Goal: Complete application form

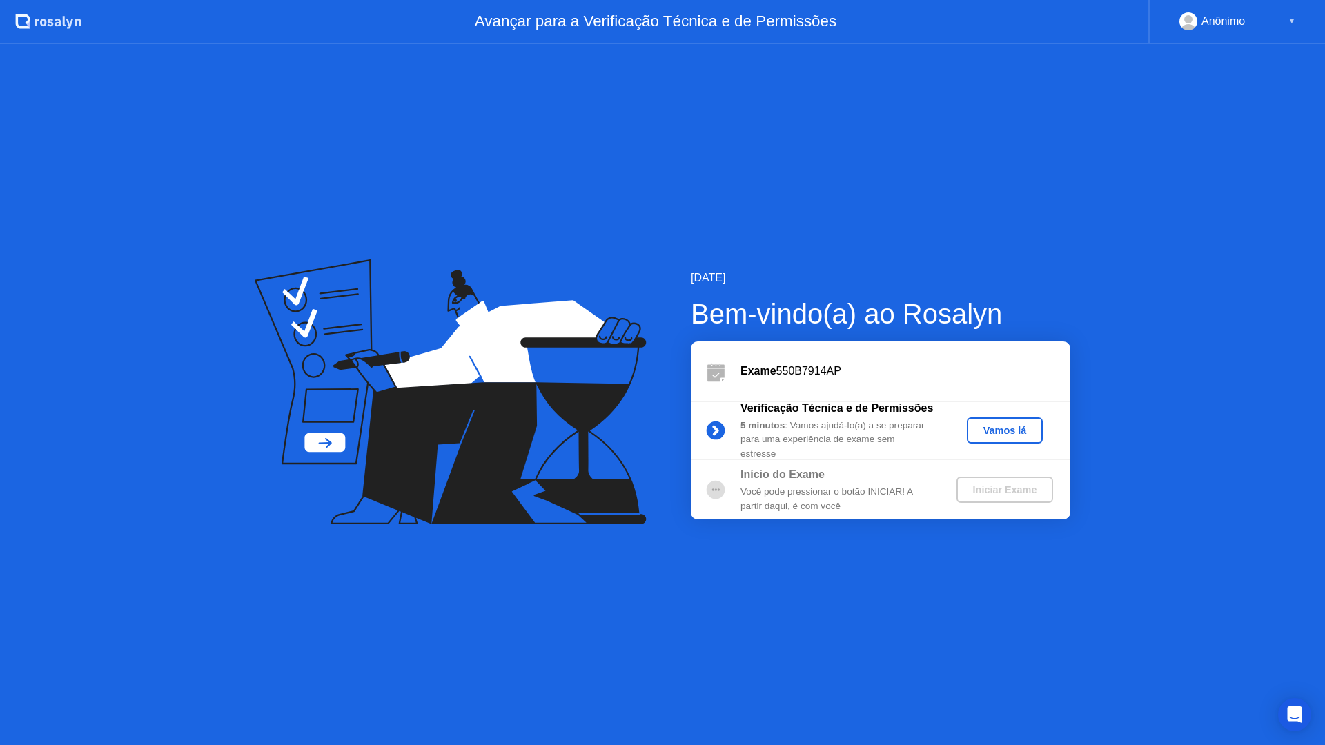
click at [983, 425] on div "Vamos lá" at bounding box center [1004, 430] width 65 height 11
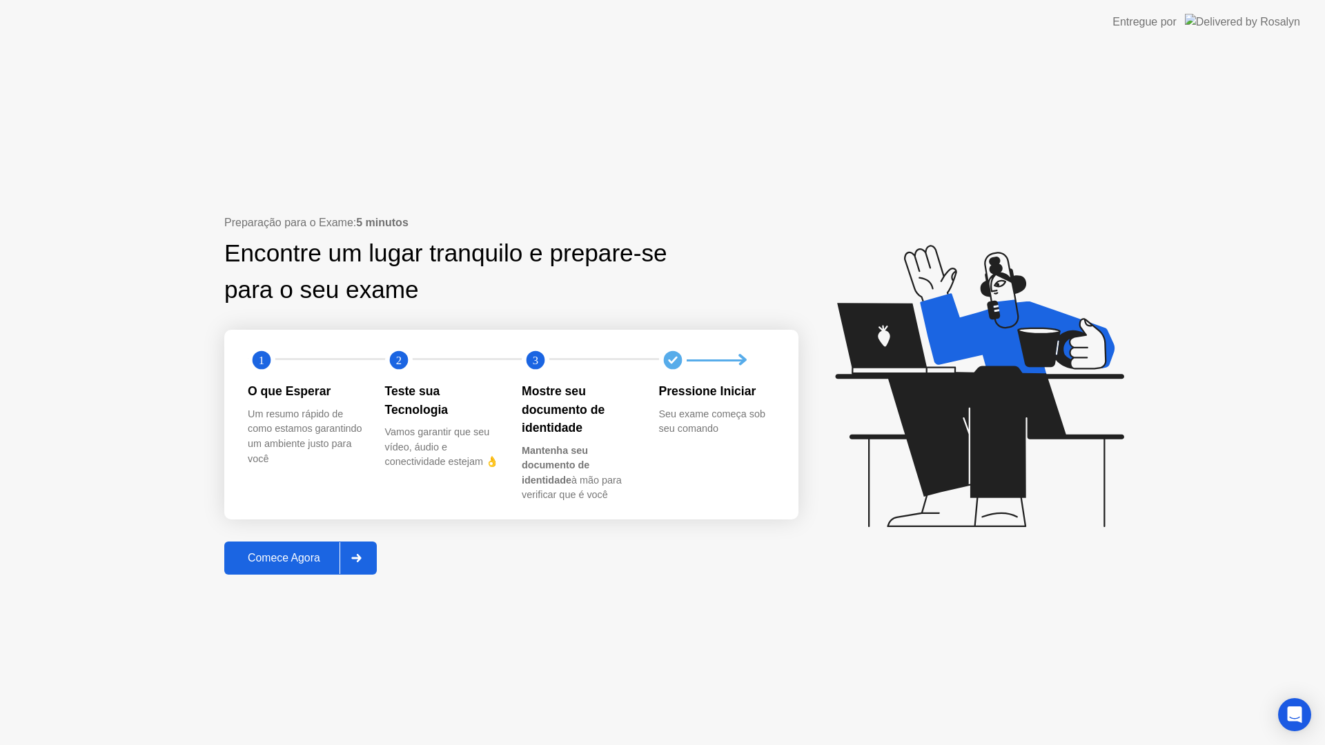
click at [315, 552] on div "Comece Agora" at bounding box center [283, 558] width 111 height 12
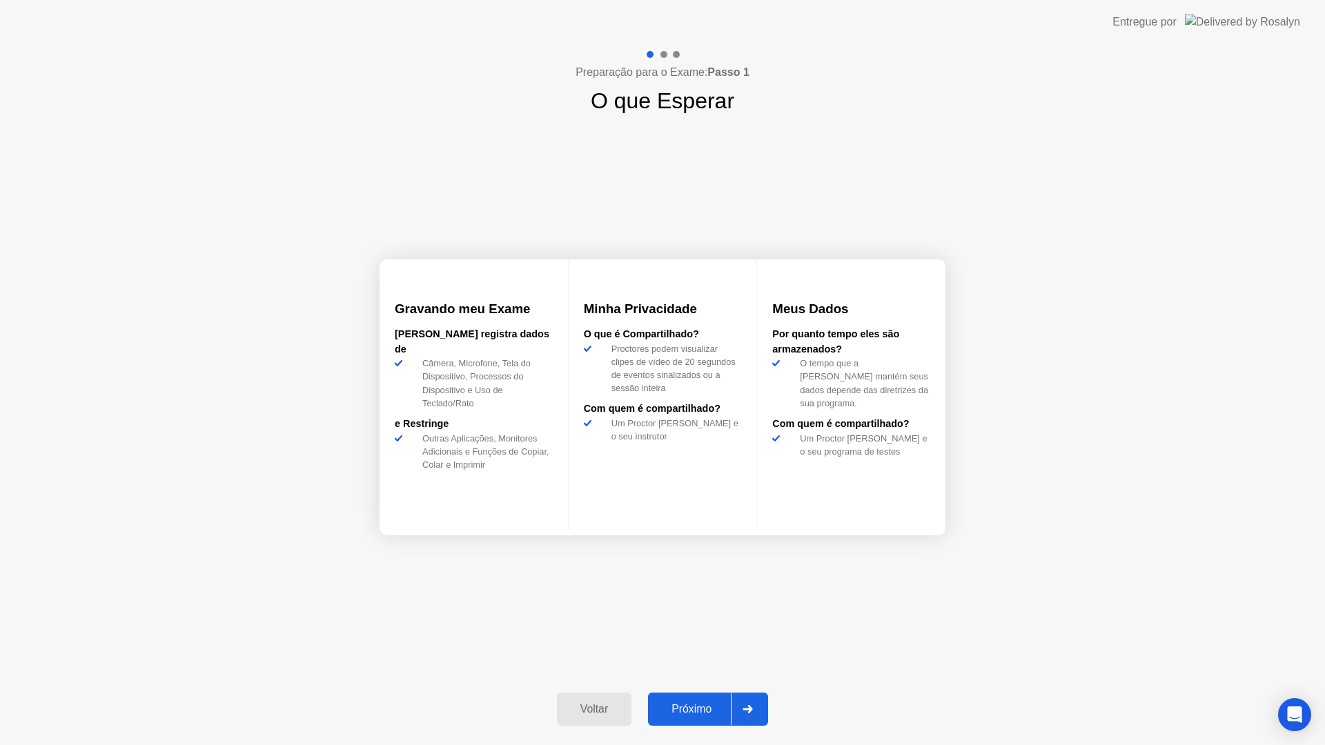
click at [683, 708] on div "Próximo" at bounding box center [691, 709] width 79 height 12
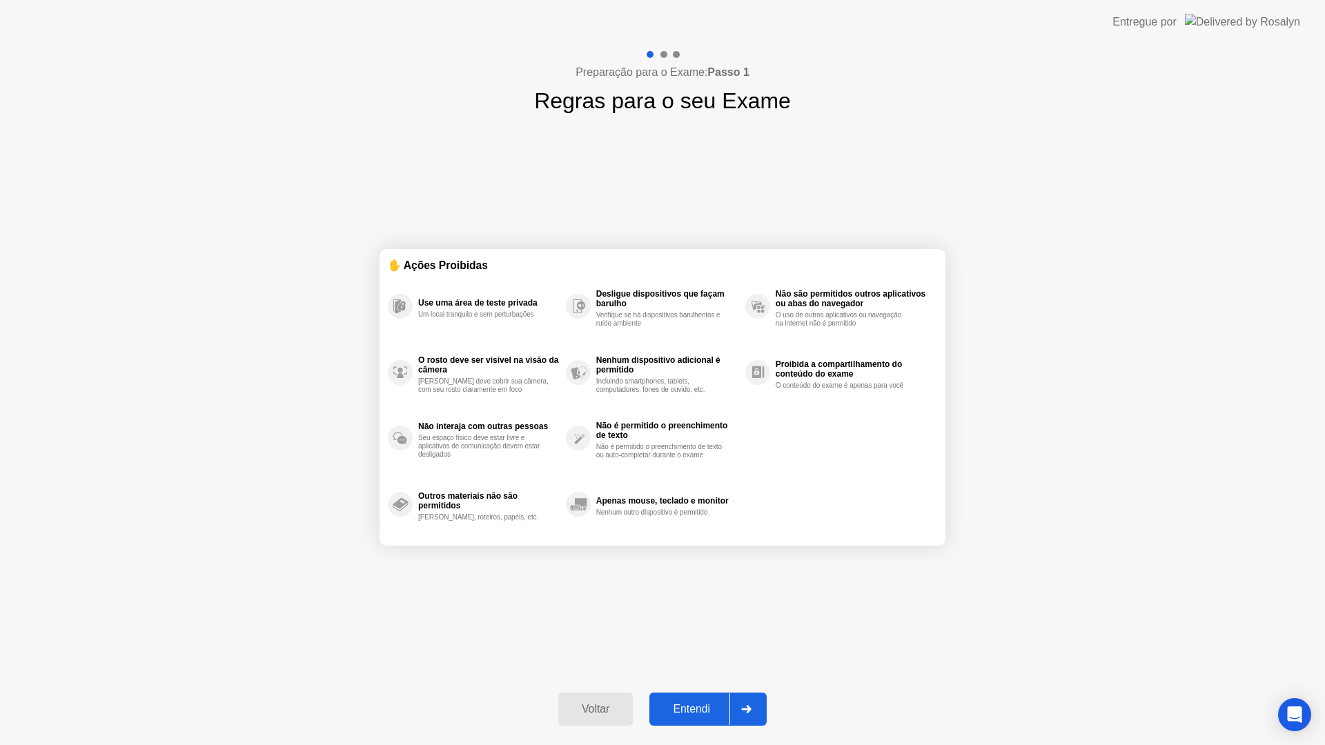
click at [687, 706] on div "Entendi" at bounding box center [691, 709] width 76 height 12
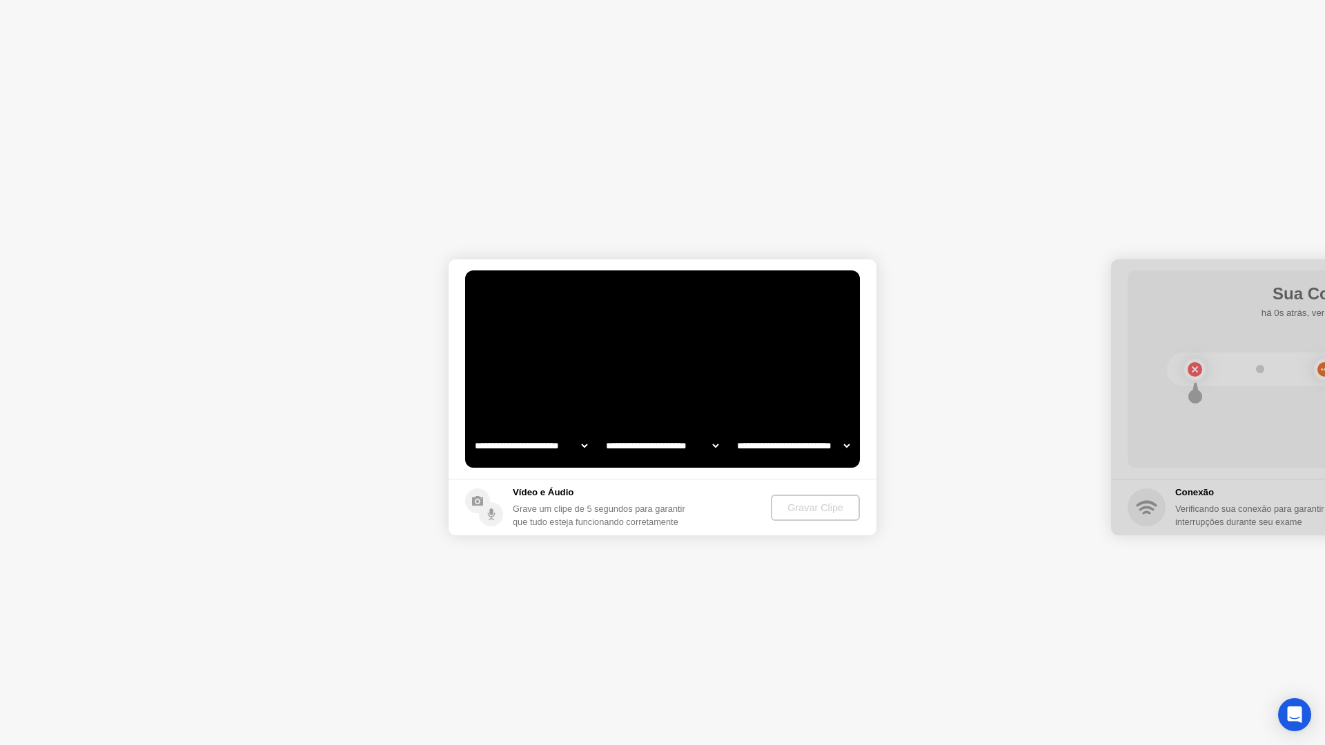
select select "**********"
select select "*******"
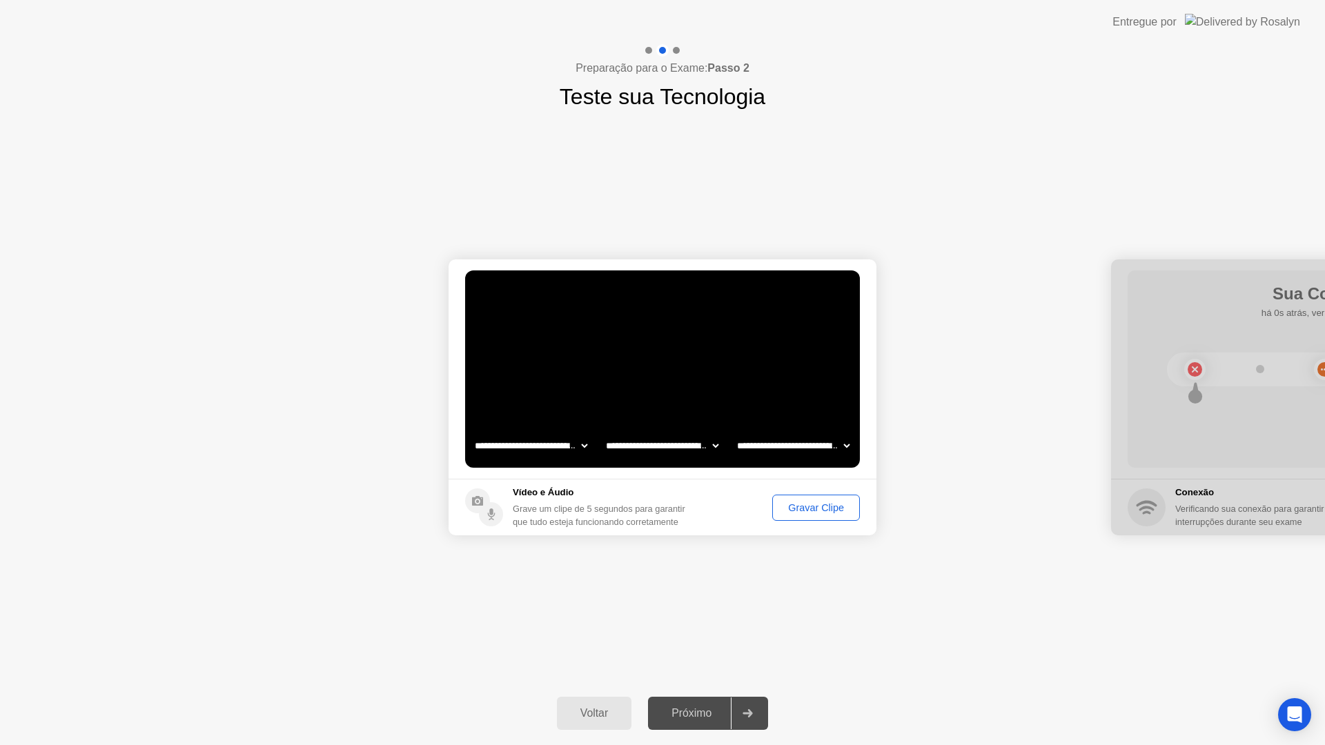
click at [794, 513] on div "Gravar Clipe" at bounding box center [816, 507] width 78 height 11
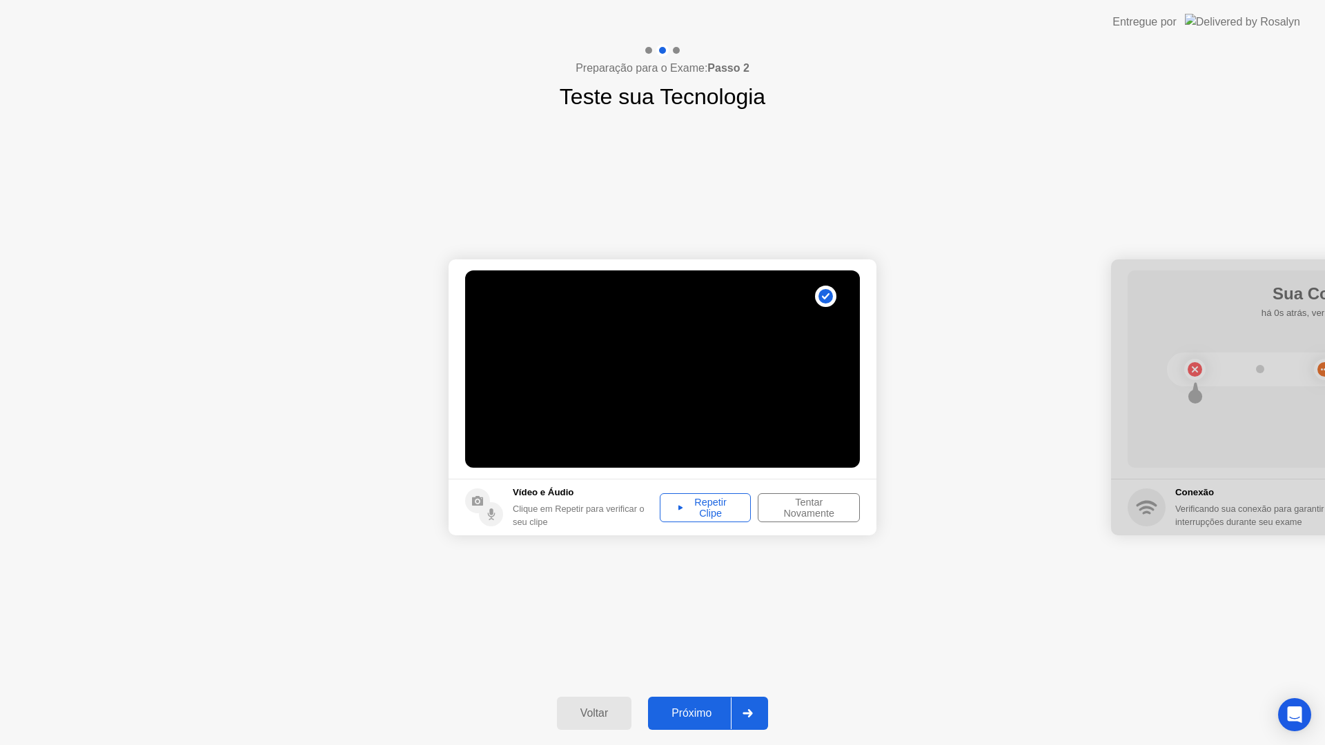
click at [768, 511] on div "Tentar Novamente" at bounding box center [808, 508] width 92 height 22
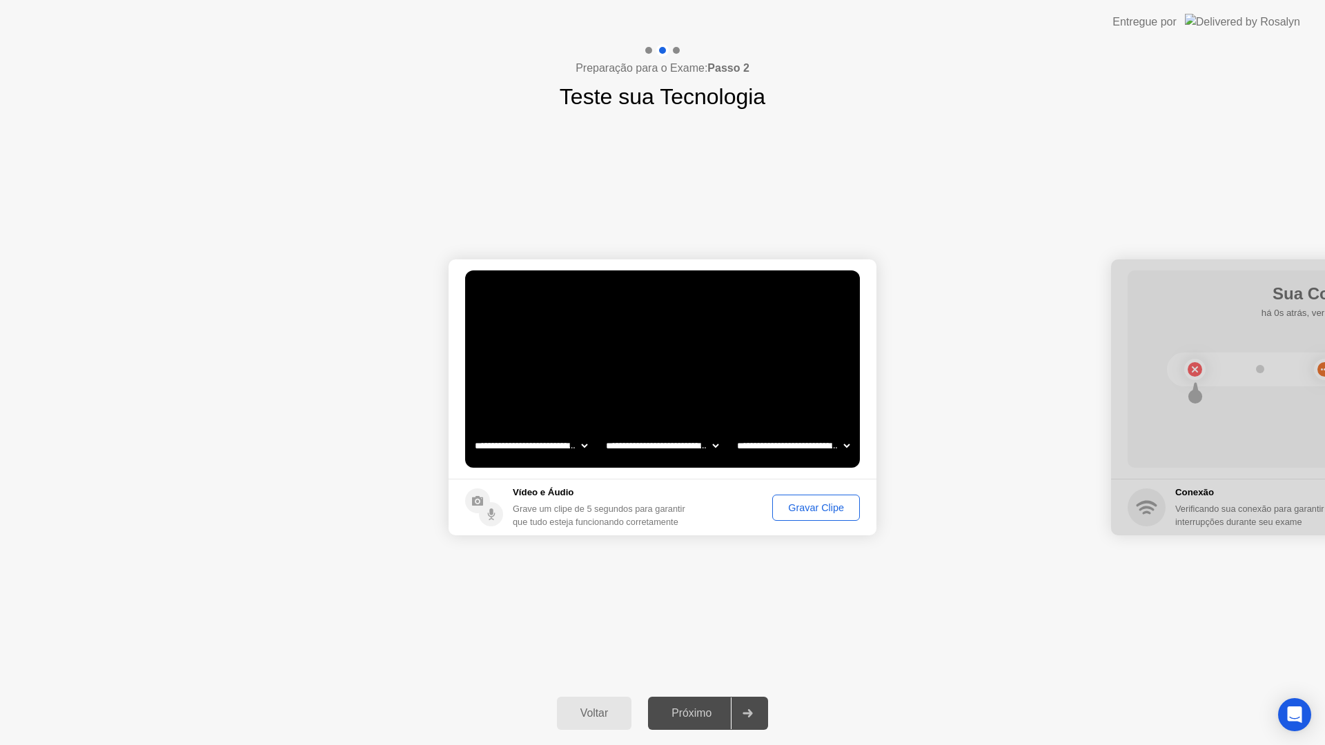
click at [831, 513] on div "Gravar Clipe" at bounding box center [816, 507] width 78 height 11
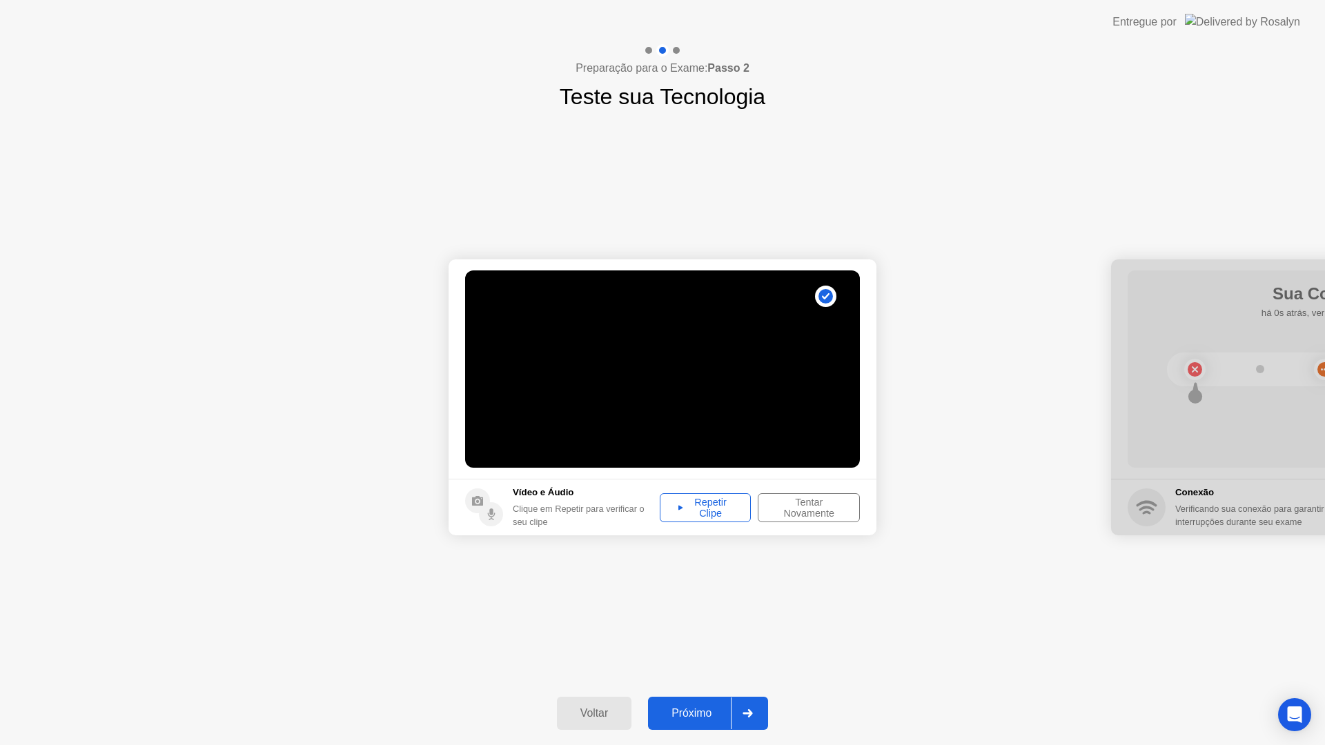
click at [693, 718] on div "Próximo" at bounding box center [691, 713] width 79 height 12
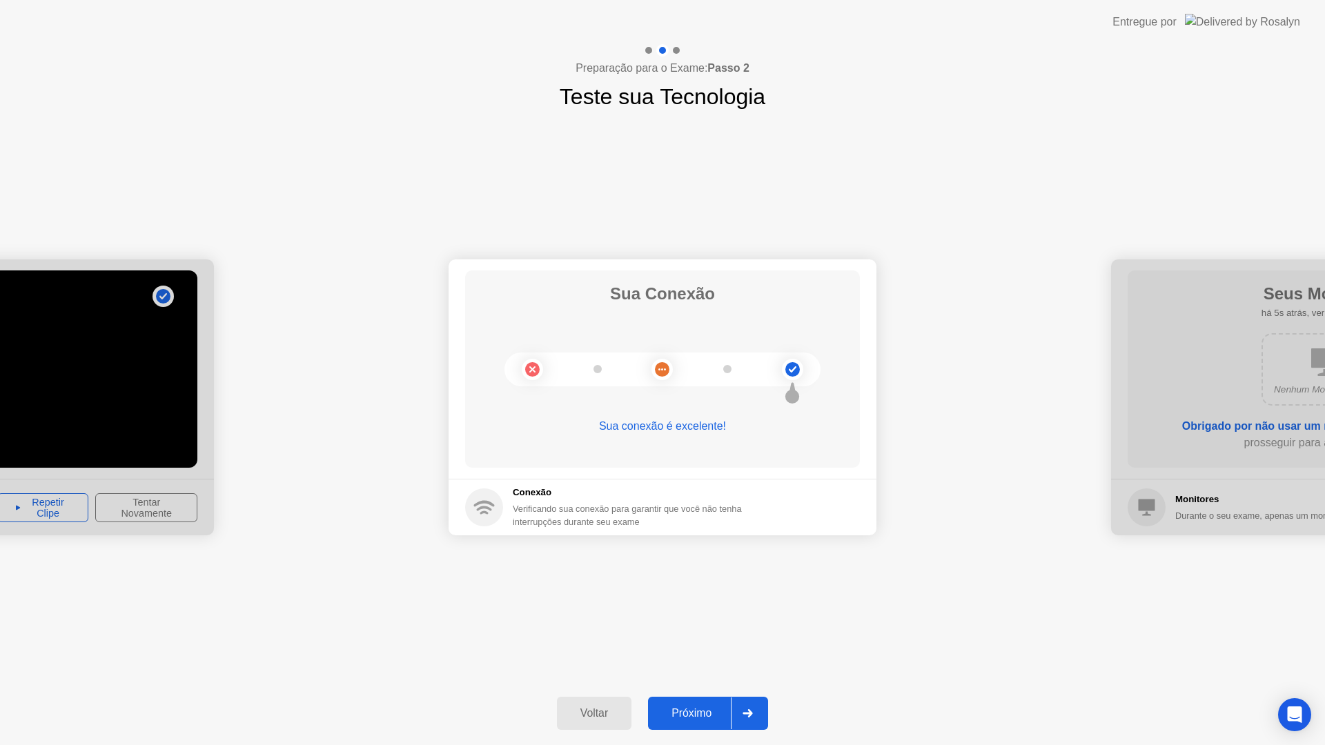
click at [694, 718] on div "Próximo" at bounding box center [691, 713] width 79 height 12
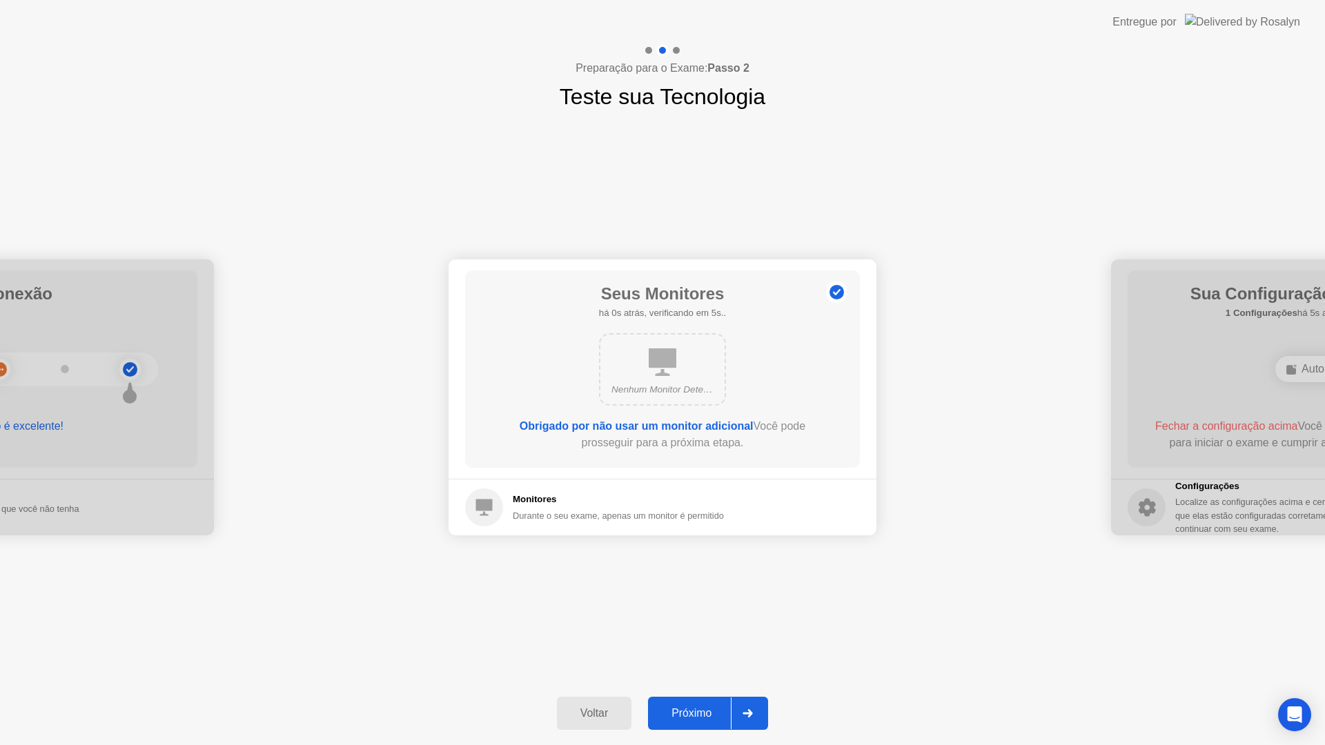
click at [694, 718] on div "Próximo" at bounding box center [691, 713] width 79 height 12
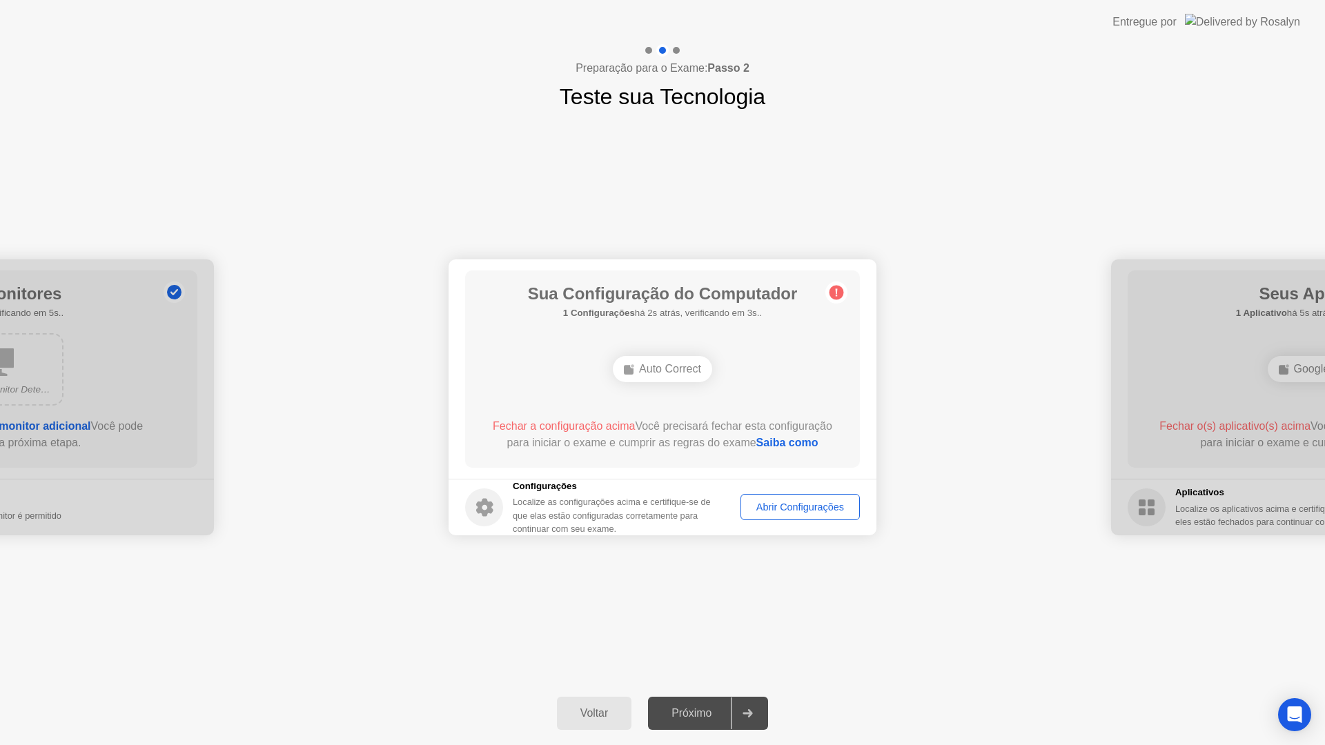
click at [752, 503] on div "Abrir Configurações" at bounding box center [800, 507] width 110 height 11
click at [675, 372] on div "Auto Correct" at bounding box center [662, 369] width 99 height 26
click at [772, 507] on div "Abrir Configurações" at bounding box center [800, 507] width 110 height 11
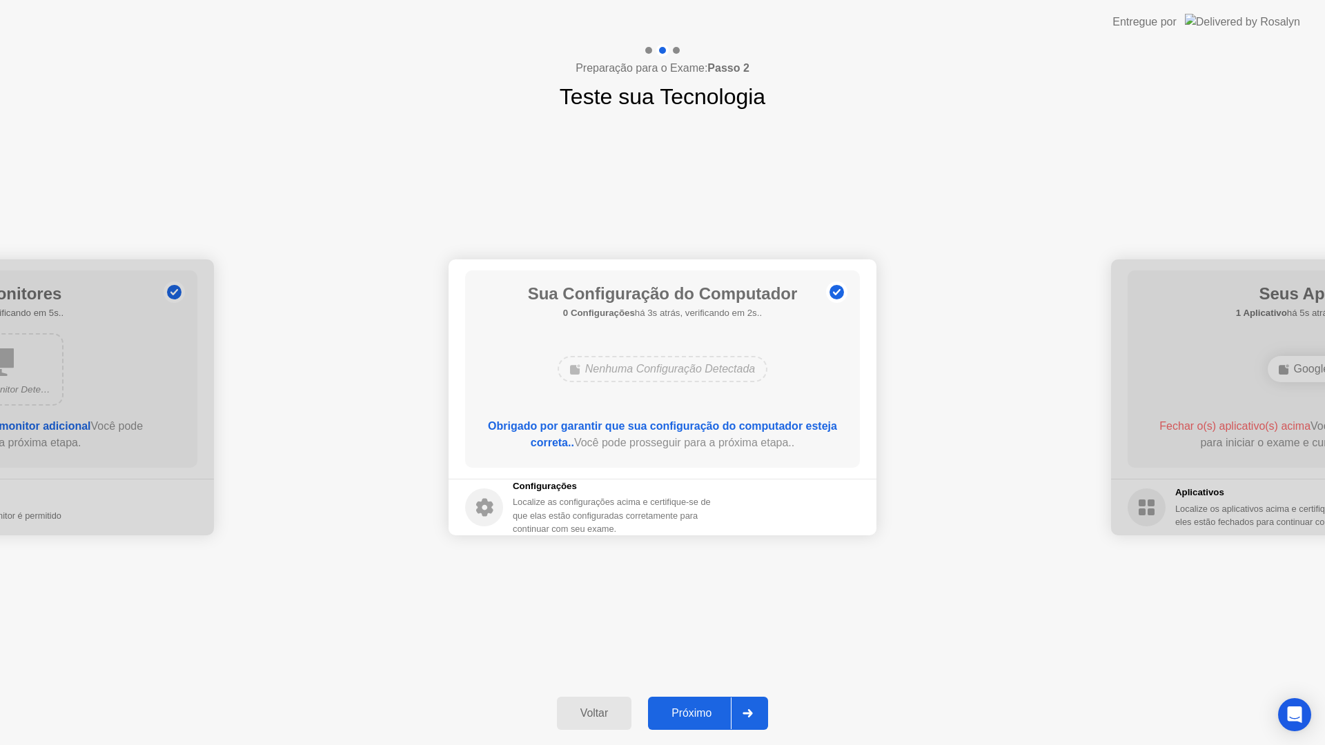
click at [678, 713] on div "Próximo" at bounding box center [691, 713] width 79 height 12
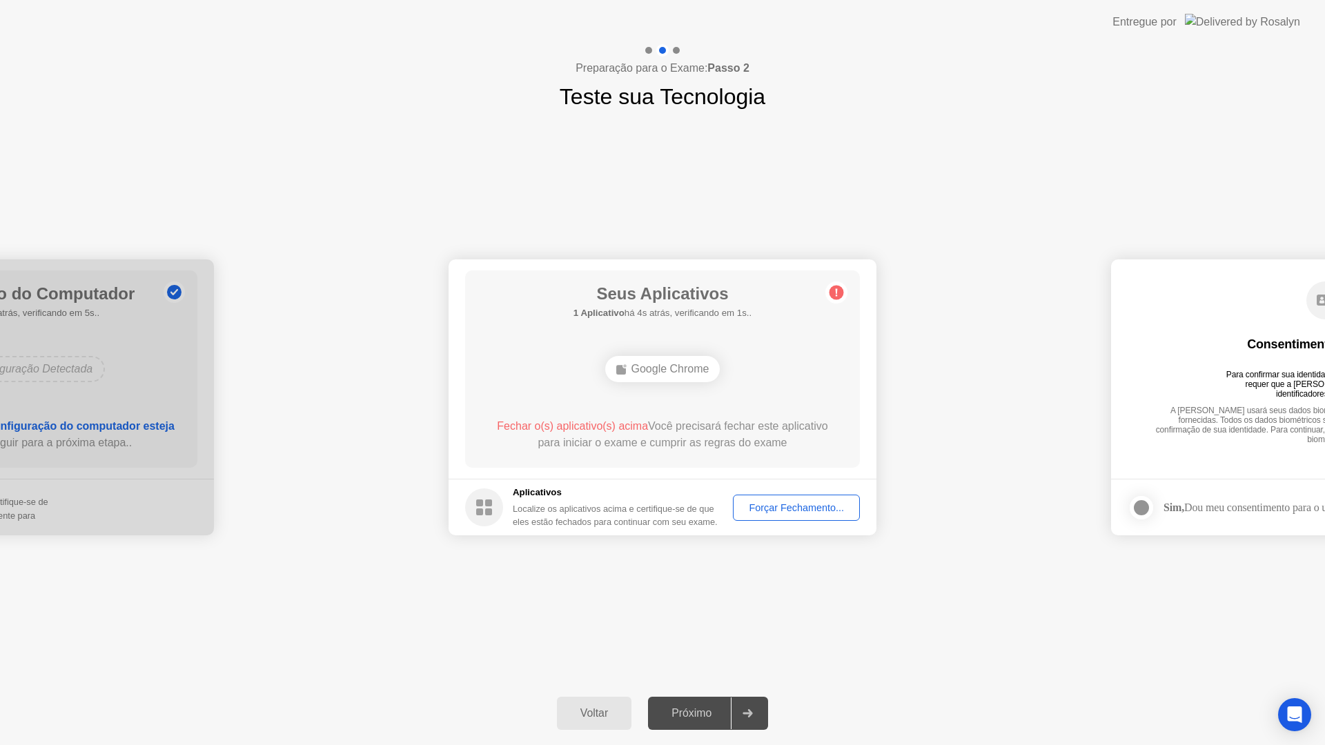
click at [823, 509] on div "Forçar Fechamento..." at bounding box center [796, 507] width 117 height 11
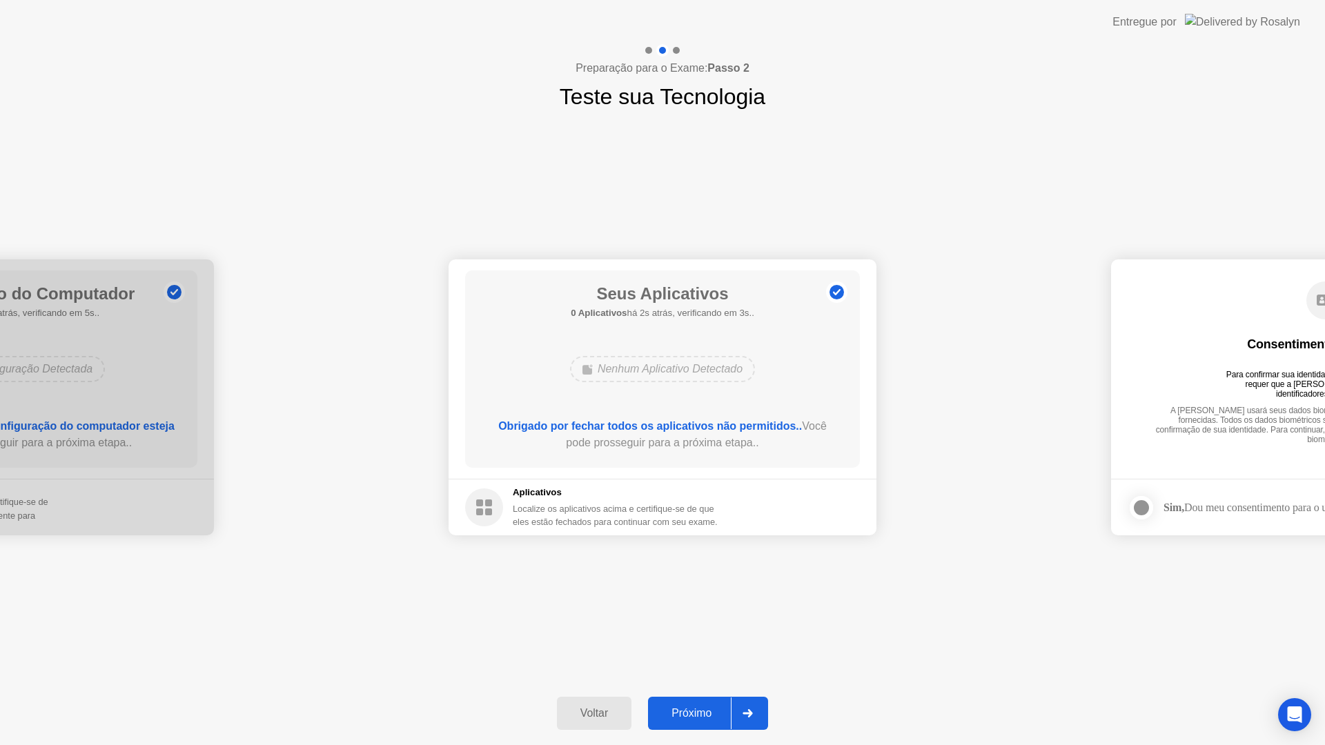
click at [687, 695] on div "Voltar Próximo" at bounding box center [662, 713] width 1325 height 63
click at [684, 709] on div "Próximo" at bounding box center [691, 713] width 79 height 12
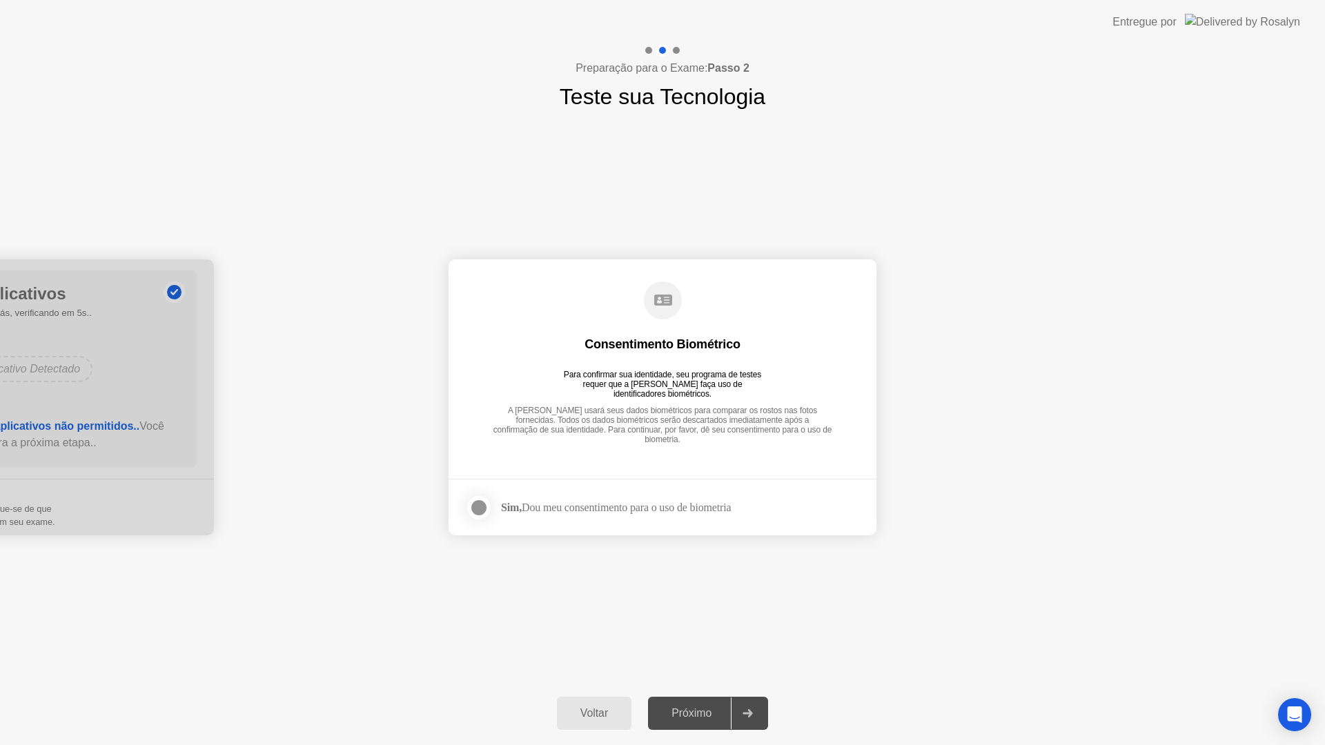
click at [687, 710] on div "Próximo" at bounding box center [691, 713] width 79 height 12
click at [477, 511] on div at bounding box center [479, 508] width 17 height 17
click at [692, 707] on div "Próximo" at bounding box center [691, 713] width 79 height 12
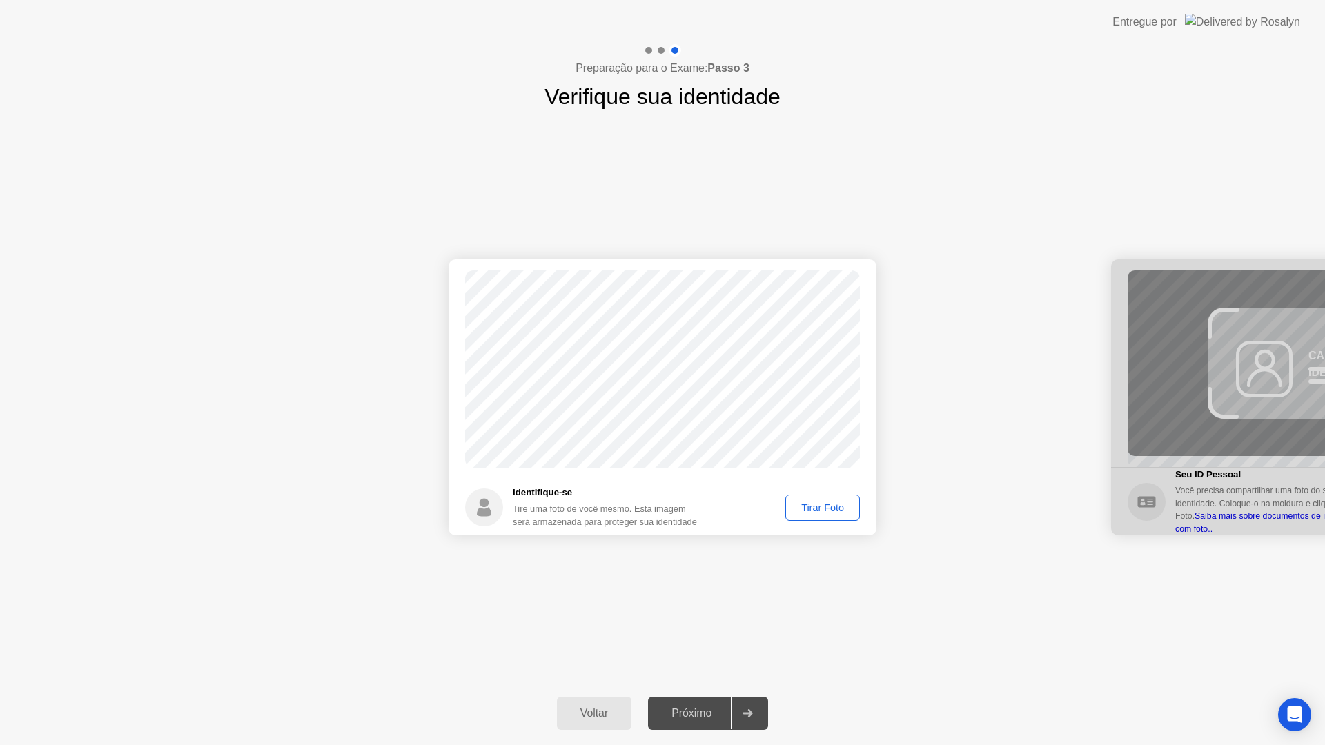
click at [817, 510] on div "Tirar Foto" at bounding box center [822, 507] width 65 height 11
click at [823, 518] on button "Refazer" at bounding box center [826, 508] width 66 height 26
click at [800, 502] on div "Tirar Foto" at bounding box center [822, 507] width 65 height 11
click at [798, 511] on div "Refazer" at bounding box center [826, 507] width 57 height 11
click at [821, 504] on div "Tirar Foto" at bounding box center [822, 507] width 65 height 11
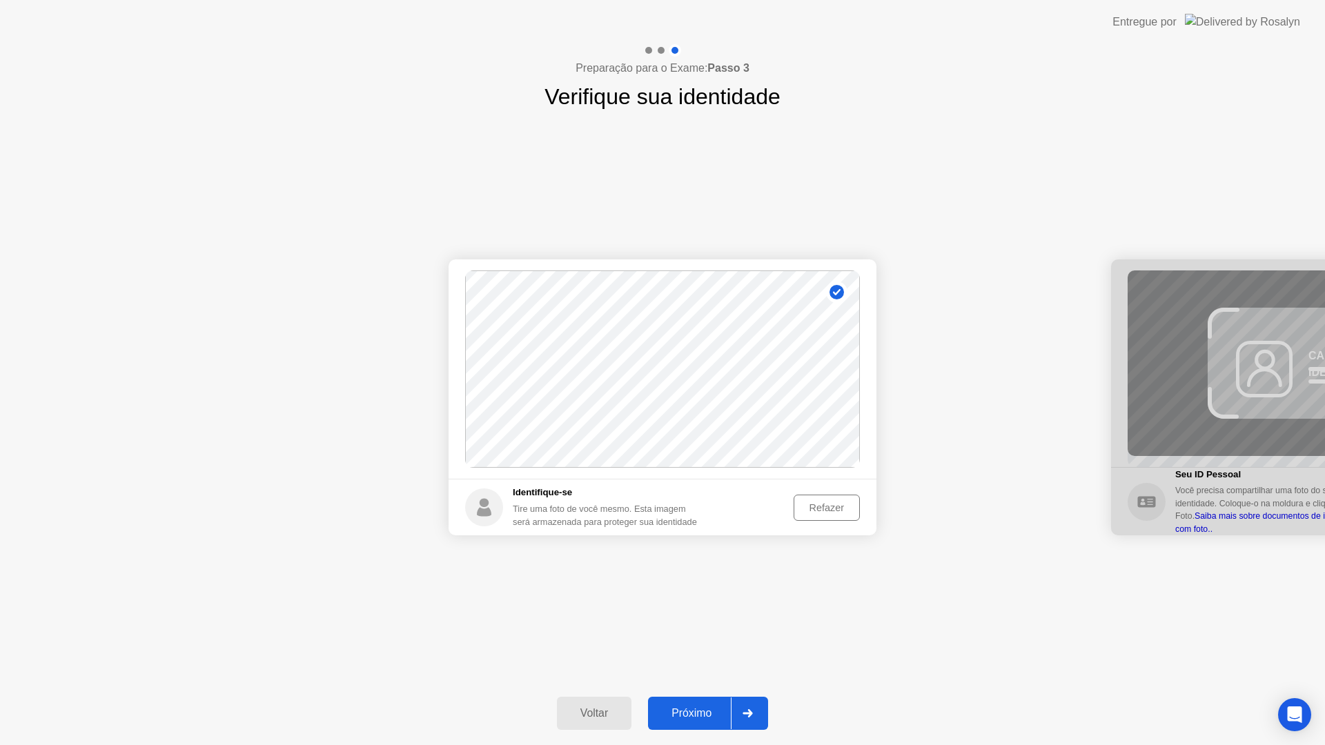
click at [708, 707] on div "Próximo" at bounding box center [691, 713] width 79 height 12
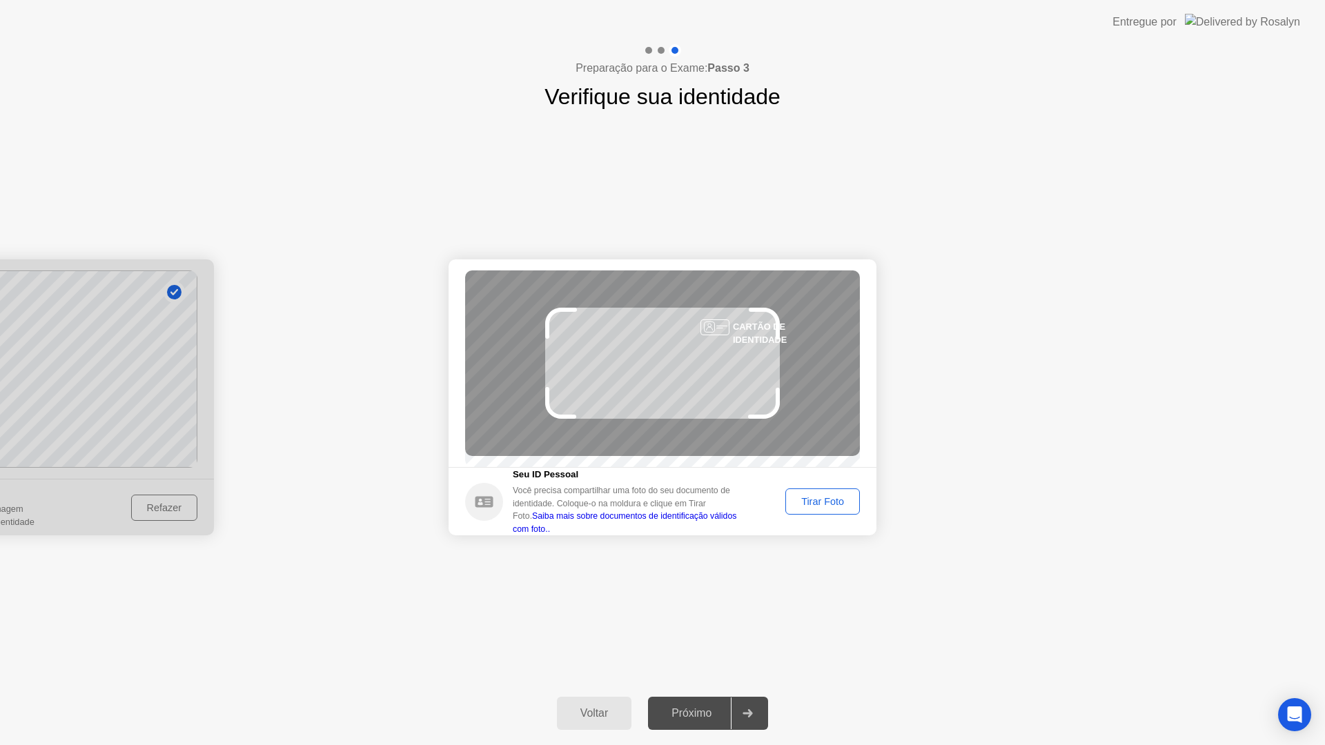
click at [824, 507] on div "Tirar Foto" at bounding box center [822, 501] width 65 height 11
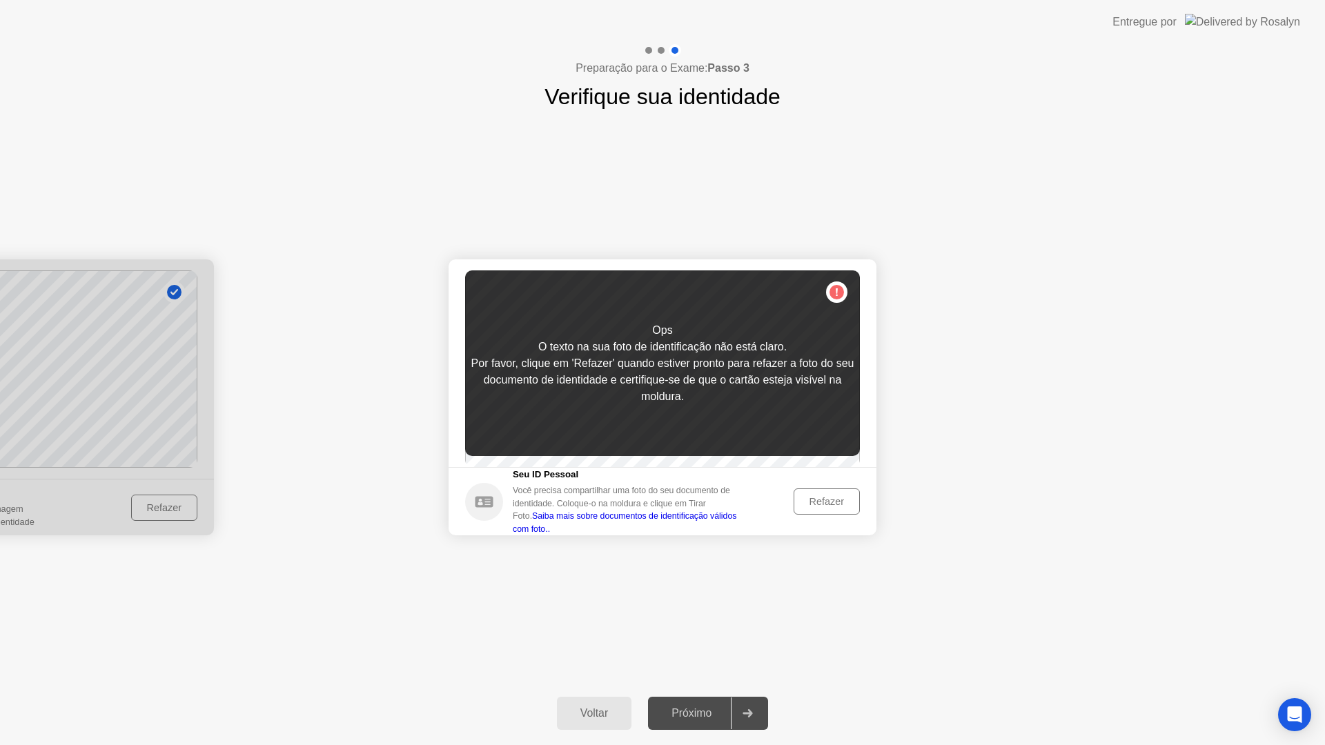
click at [812, 515] on button "Refazer" at bounding box center [826, 502] width 66 height 26
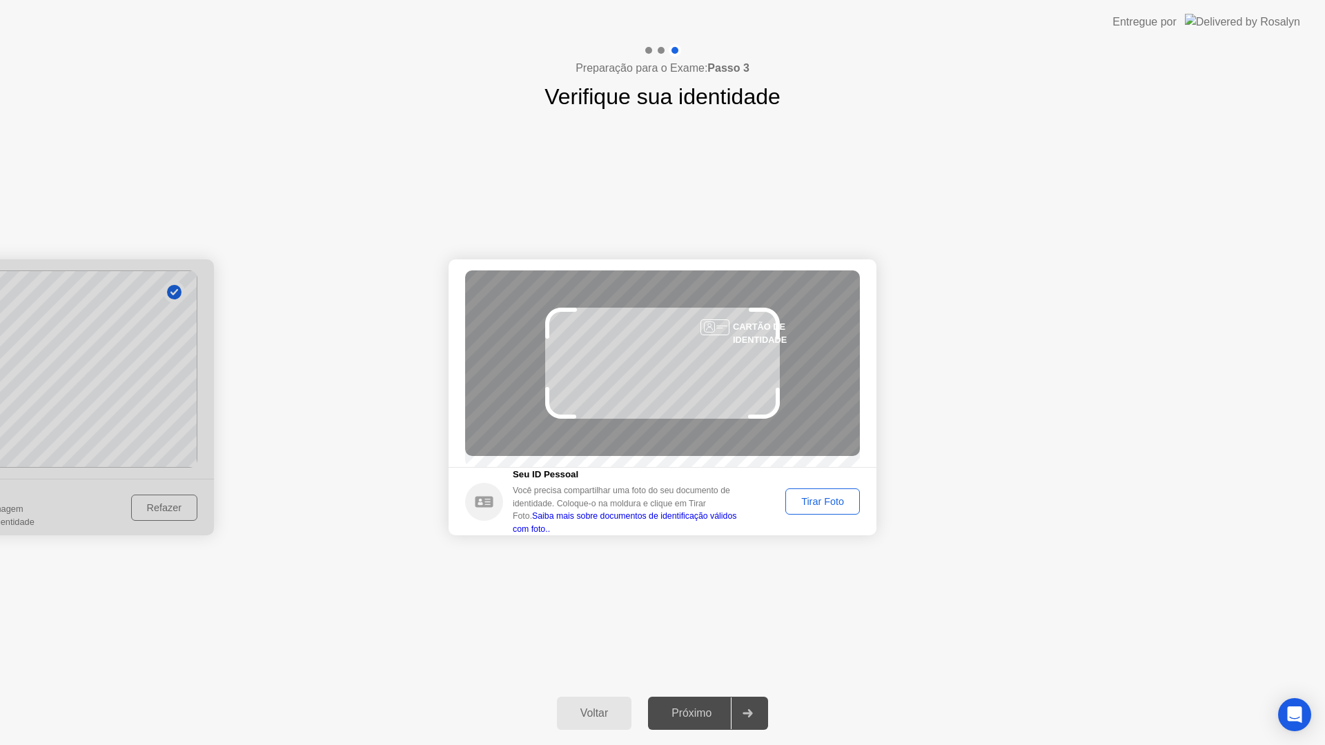
click at [686, 367] on div "CARTÃO DE IDENTIDADE" at bounding box center [662, 363] width 395 height 186
click at [802, 507] on div "Tirar Foto" at bounding box center [822, 501] width 65 height 11
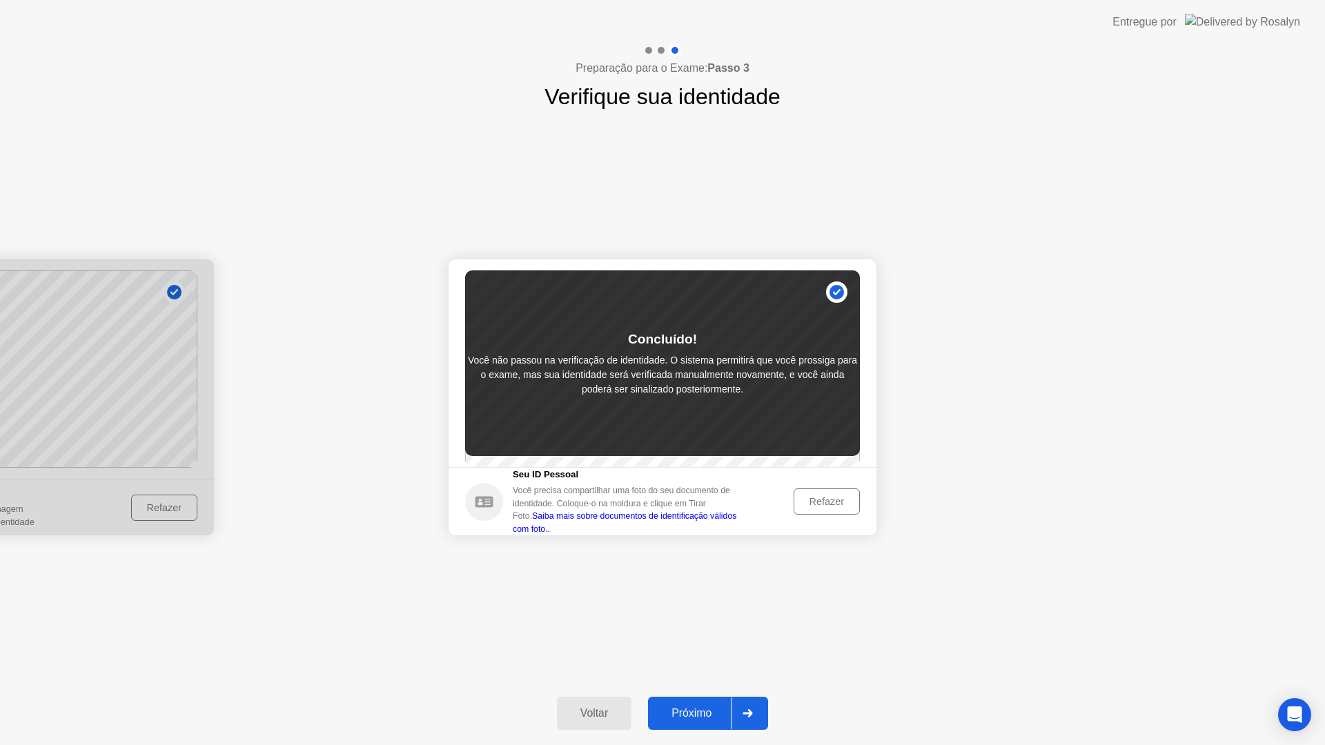
click at [829, 503] on div "Refazer" at bounding box center [826, 501] width 57 height 11
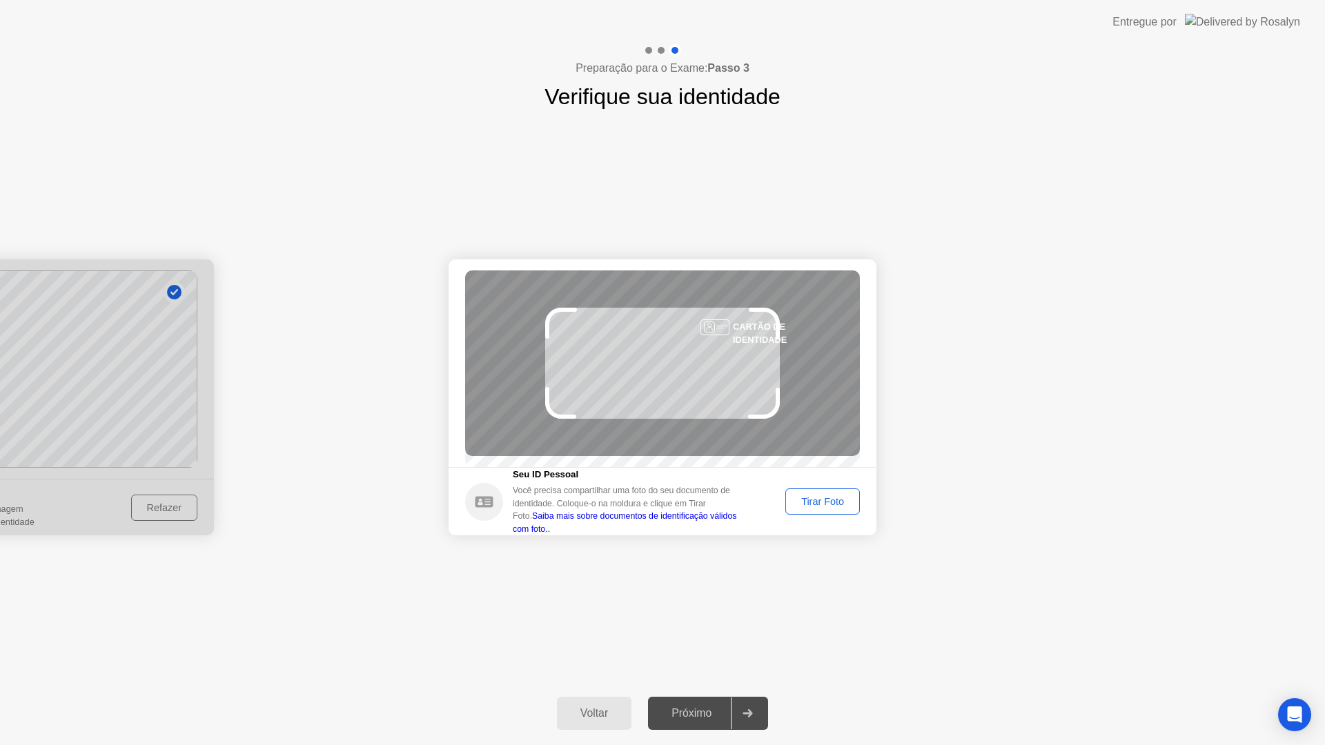
click at [821, 502] on div "Tirar Foto" at bounding box center [822, 501] width 65 height 11
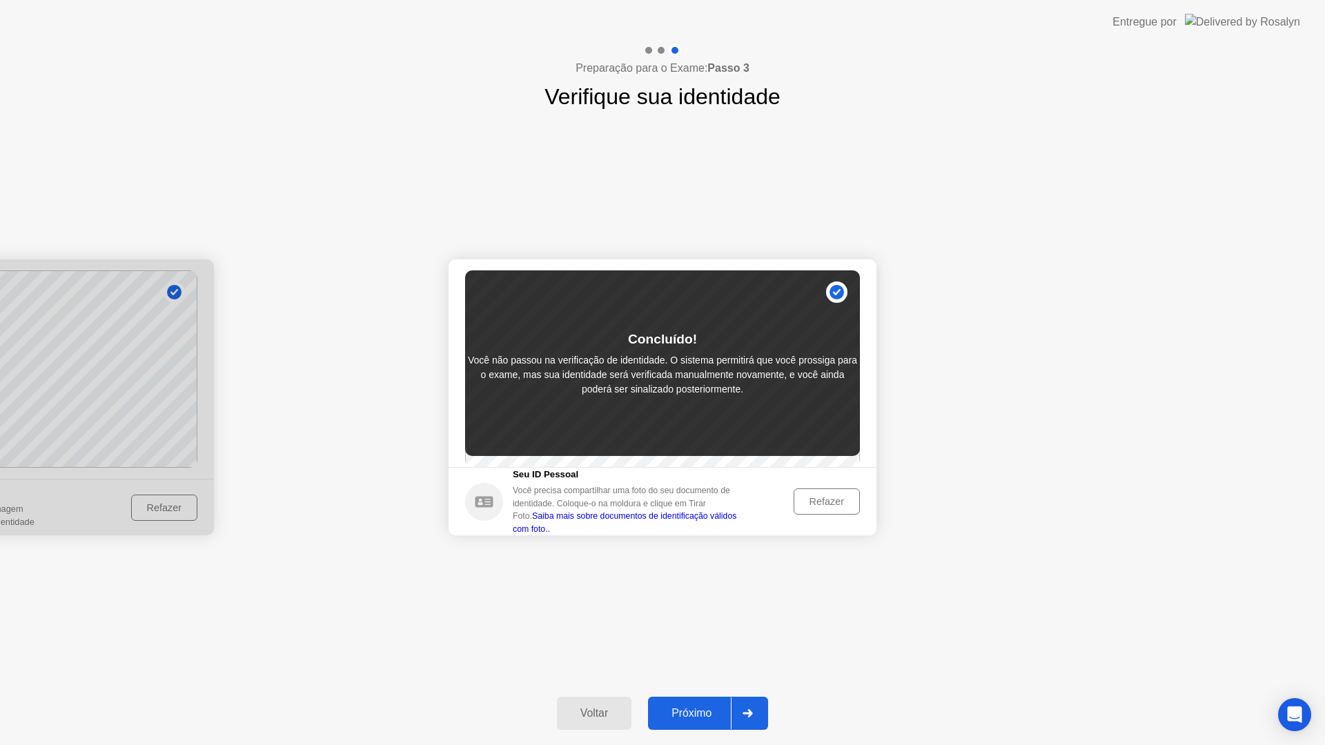
click at [704, 707] on div "Próximo" at bounding box center [691, 713] width 79 height 12
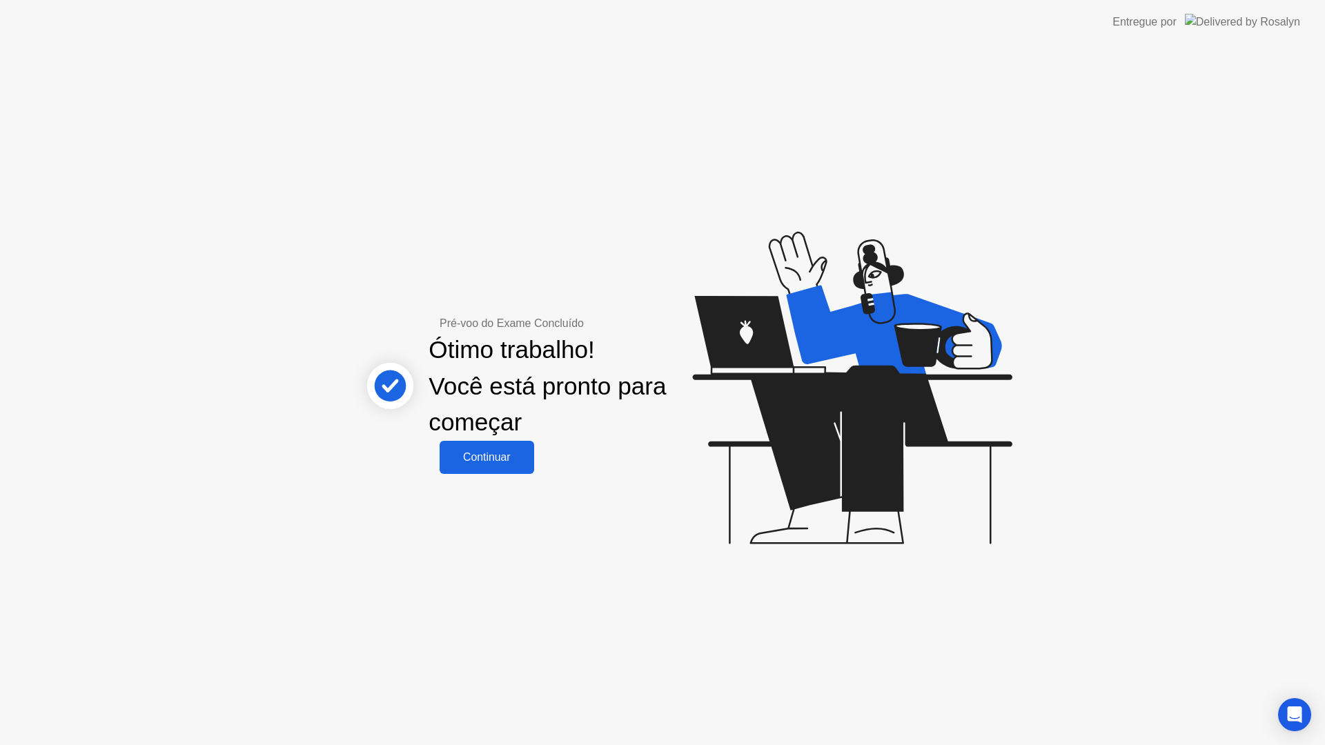
click at [486, 451] on div "Continuar" at bounding box center [487, 457] width 86 height 12
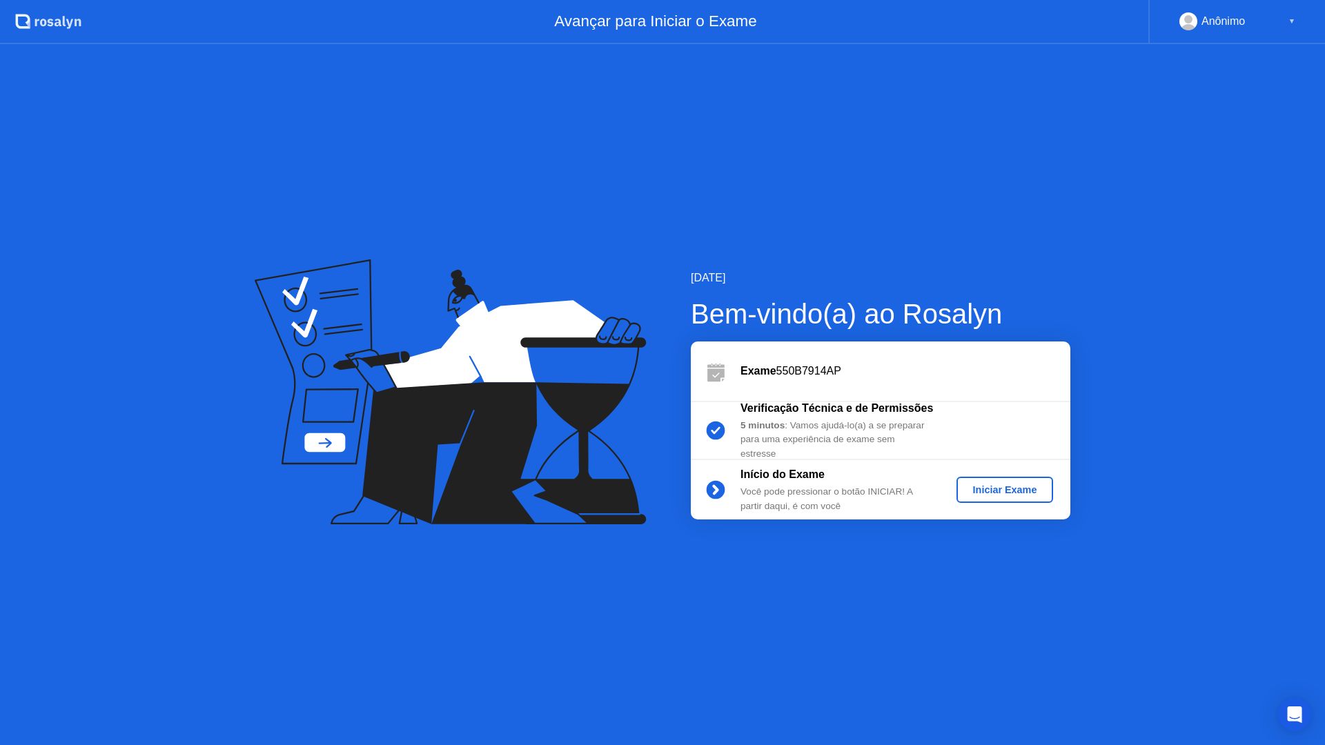
click at [991, 489] on div "Iniciar Exame" at bounding box center [1005, 489] width 86 height 11
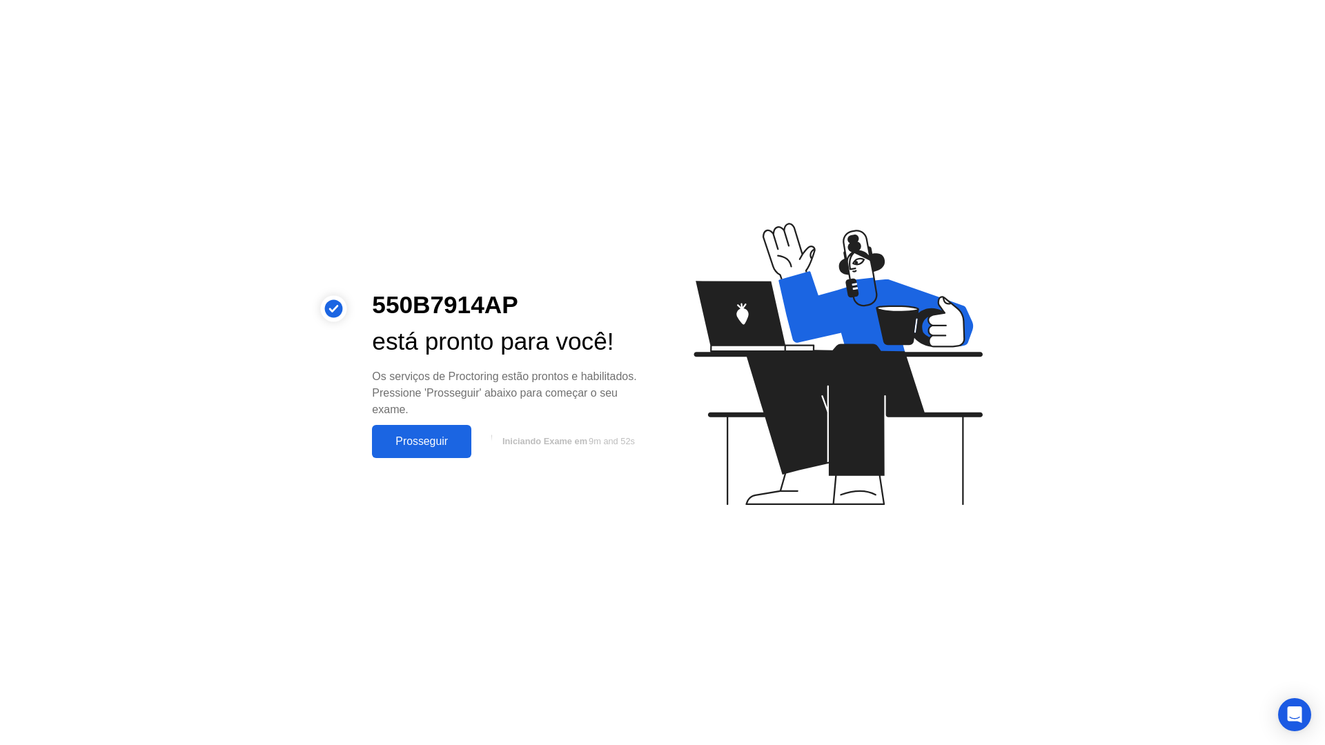
click at [435, 447] on div "Prosseguir" at bounding box center [421, 441] width 91 height 12
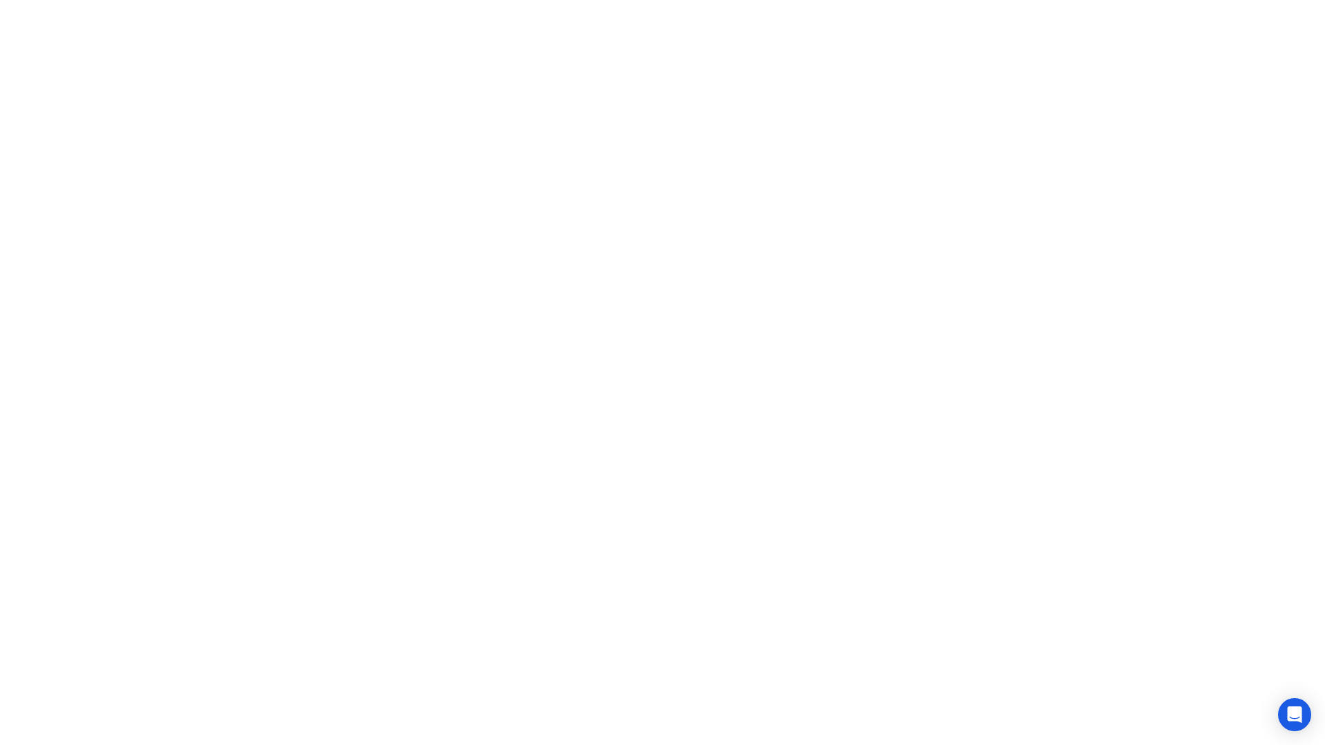
click button "Regras do Exame"
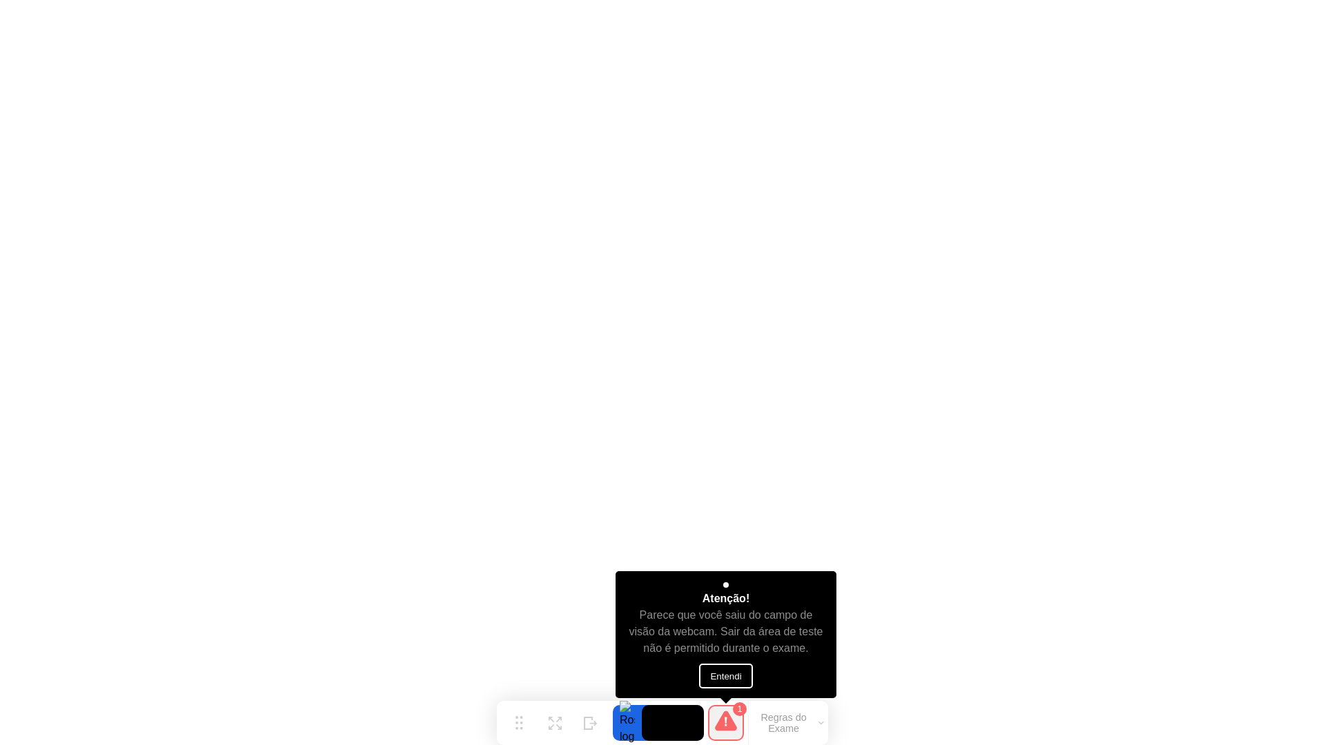
click at [717, 677] on button "Entendi" at bounding box center [725, 676] width 53 height 25
